Goal: Task Accomplishment & Management: Complete application form

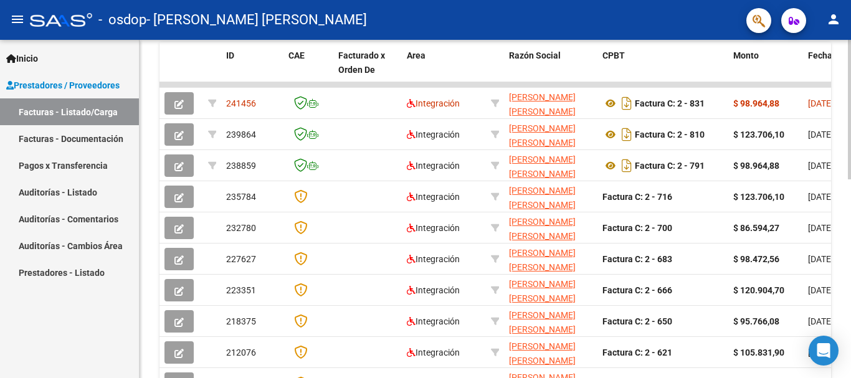
scroll to position [374, 0]
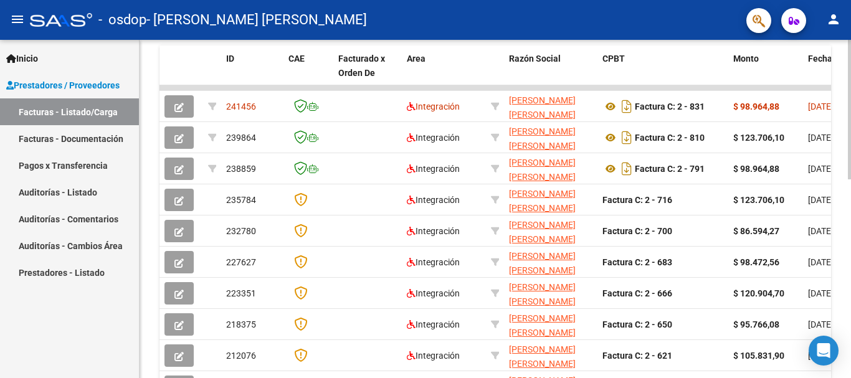
click at [837, 270] on div "Video tutorial PRESTADORES -> Listado de CPBTs Emitidos por Prestadores / Prove…" at bounding box center [496, 71] width 714 height 811
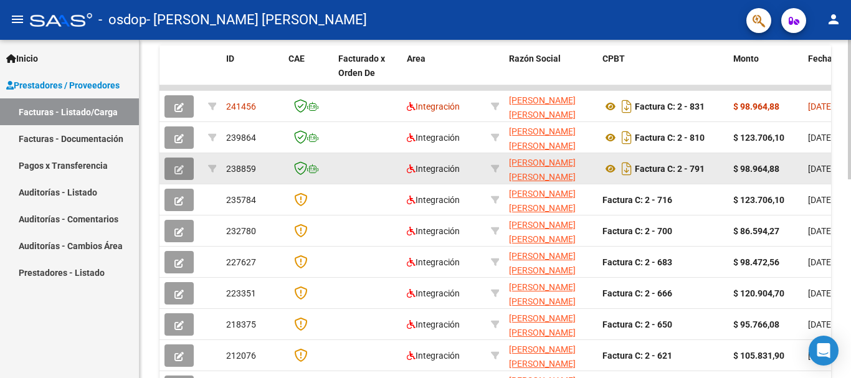
click at [179, 171] on icon "button" at bounding box center [178, 169] width 9 height 9
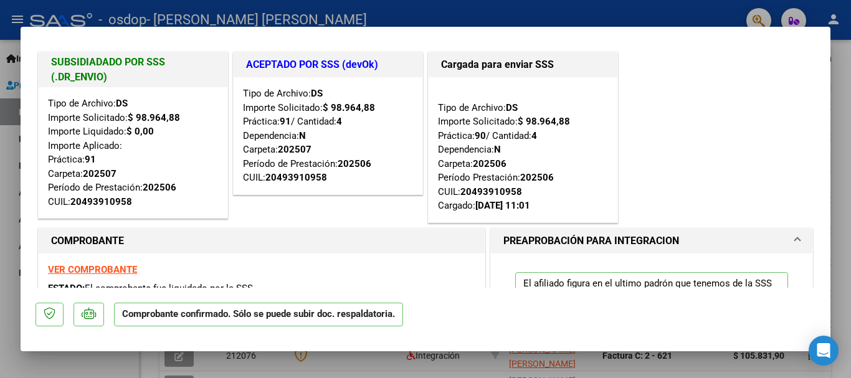
scroll to position [0, 0]
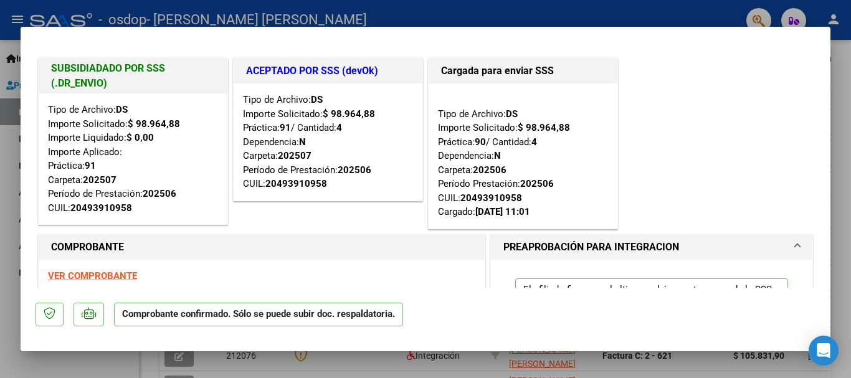
click at [677, 11] on div at bounding box center [425, 189] width 851 height 378
type input "$ 0,00"
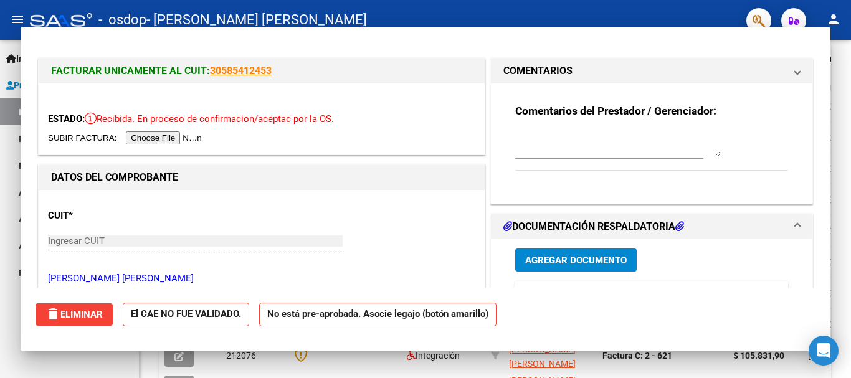
scroll to position [374, 0]
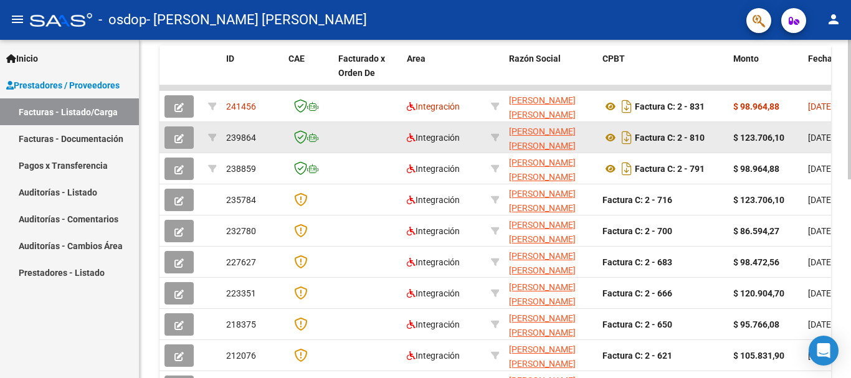
click at [186, 132] on button "button" at bounding box center [178, 137] width 29 height 22
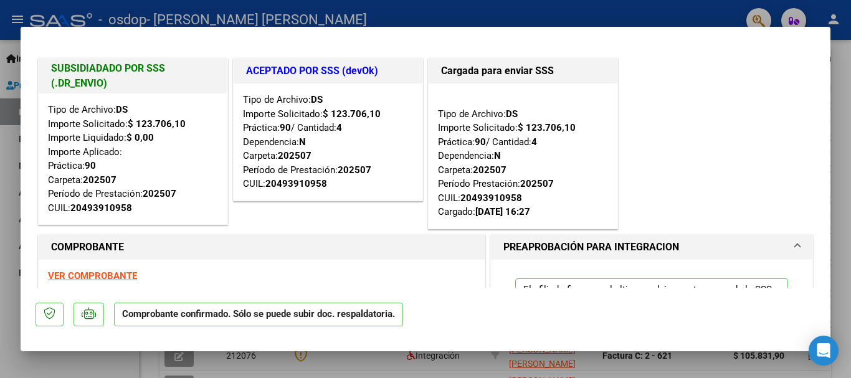
click at [846, 77] on div at bounding box center [425, 189] width 851 height 378
type input "$ 0,00"
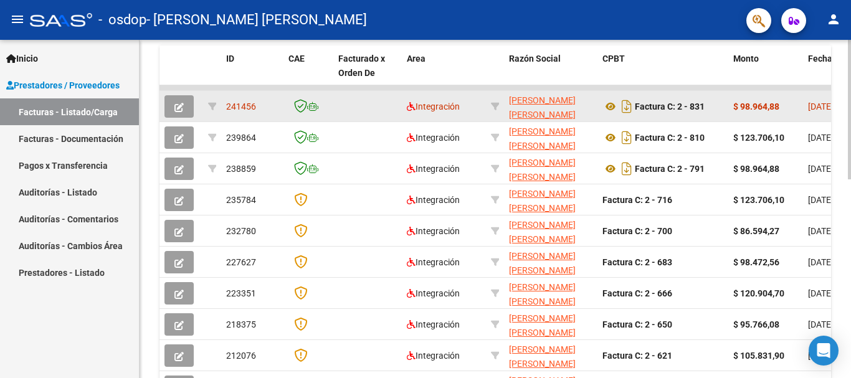
click at [177, 106] on icon "button" at bounding box center [178, 107] width 9 height 9
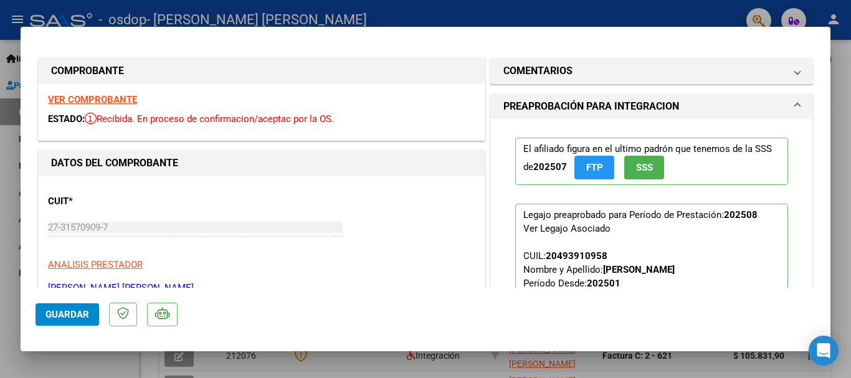
click at [845, 62] on div at bounding box center [425, 189] width 851 height 378
type input "$ 0,00"
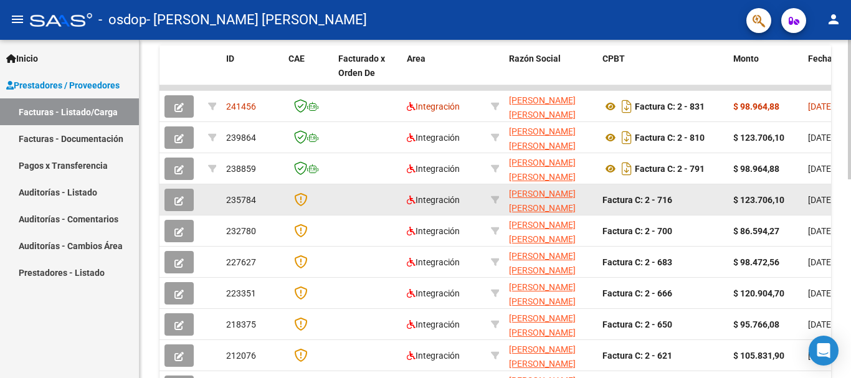
click at [175, 202] on icon "button" at bounding box center [178, 200] width 9 height 9
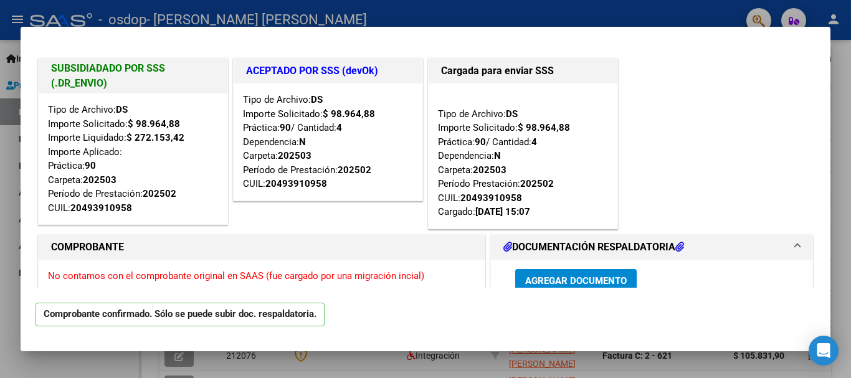
click at [841, 74] on div at bounding box center [425, 189] width 851 height 378
